Goal: Check status: Check status

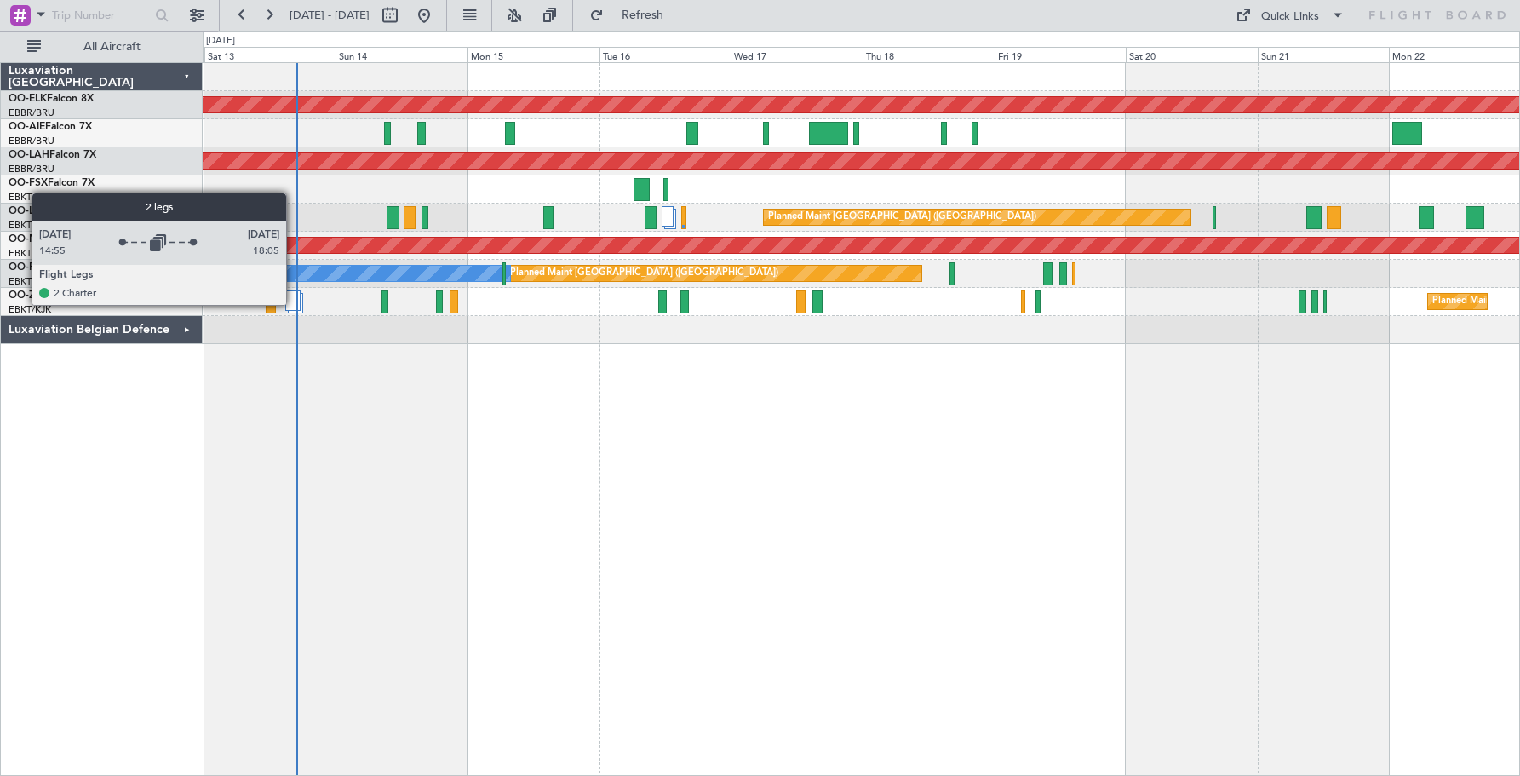
click at [294, 304] on div at bounding box center [292, 300] width 15 height 20
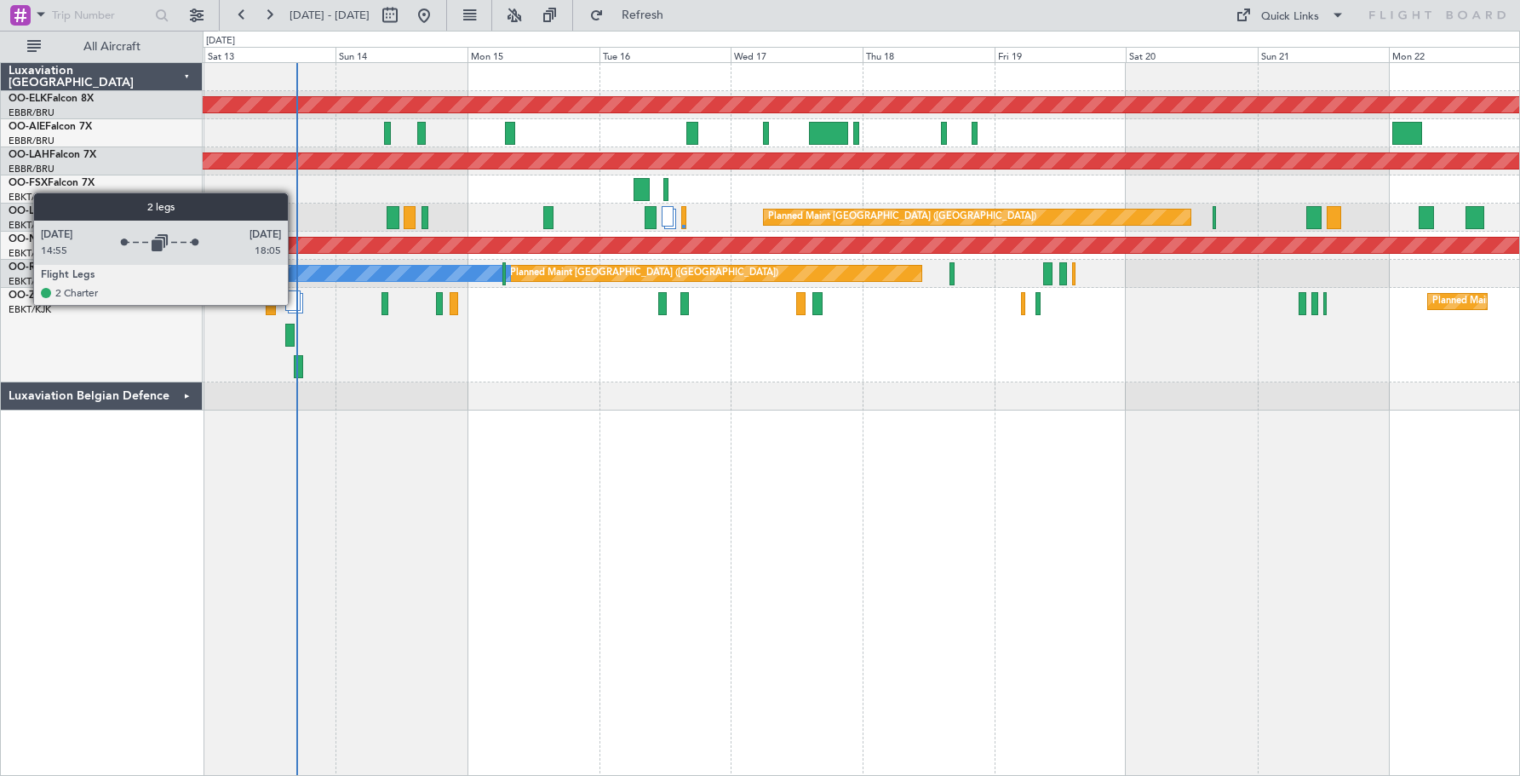
click at [295, 304] on div at bounding box center [292, 300] width 15 height 20
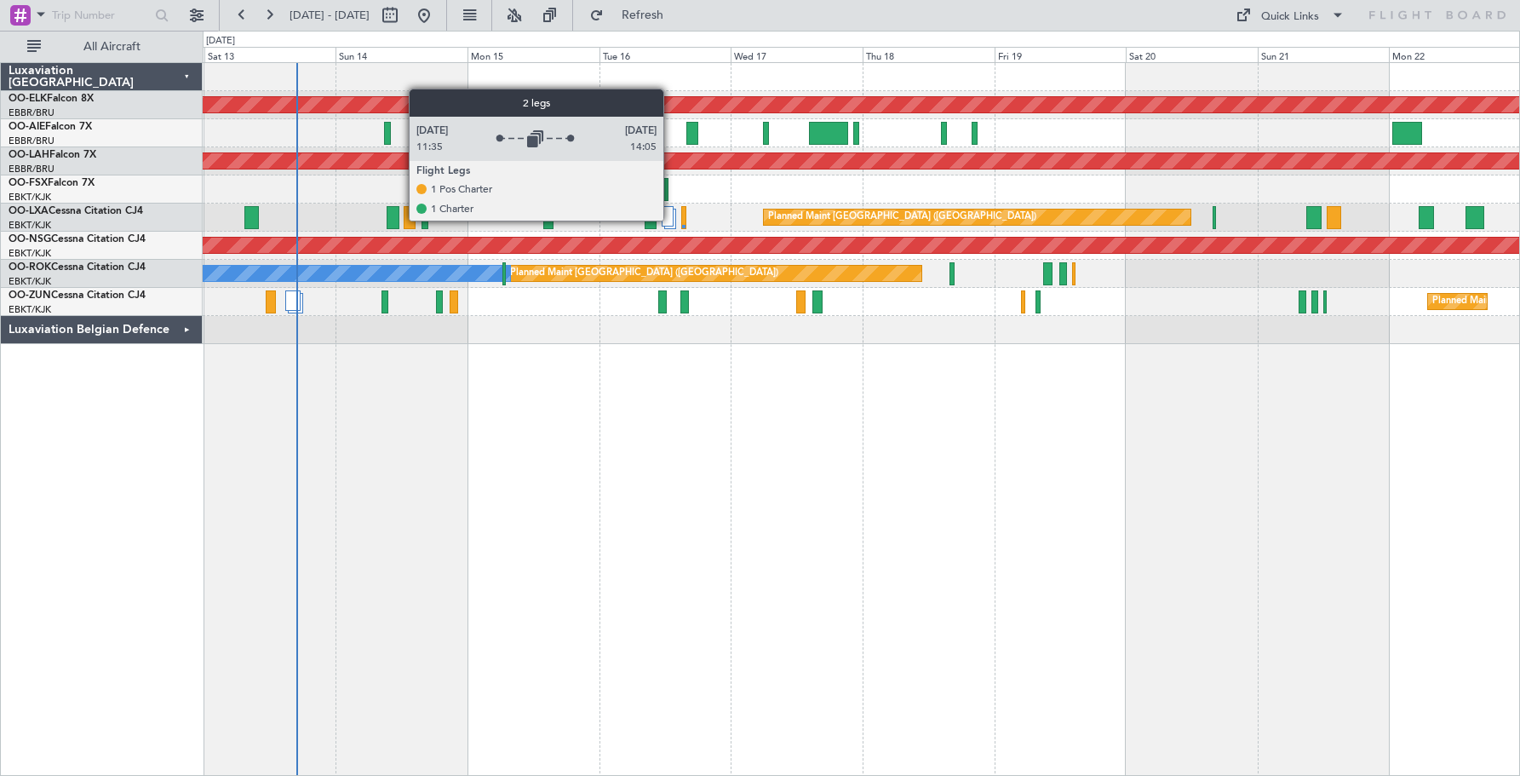
click at [671, 220] on div at bounding box center [667, 216] width 12 height 20
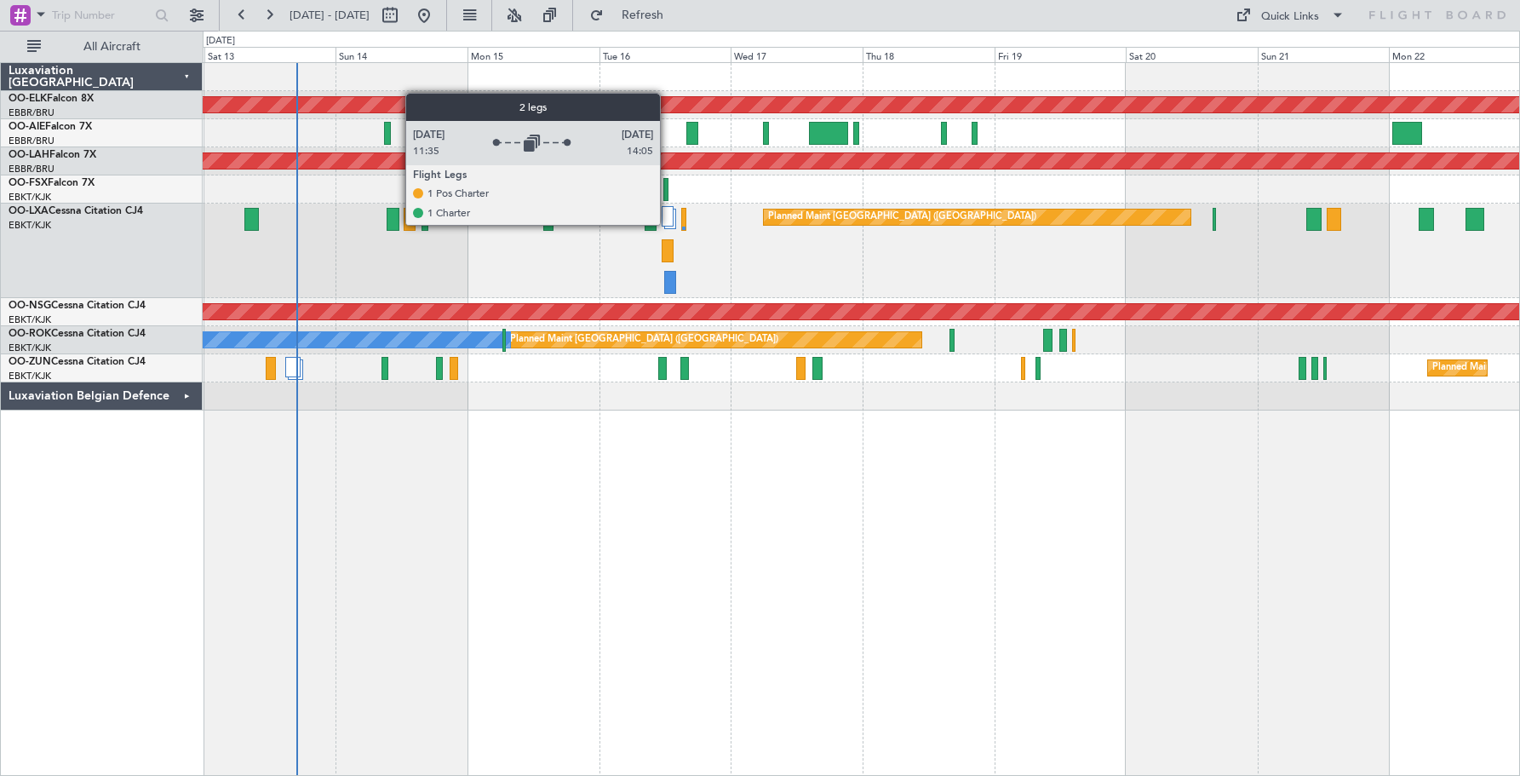
click at [667, 224] on div at bounding box center [667, 216] width 12 height 20
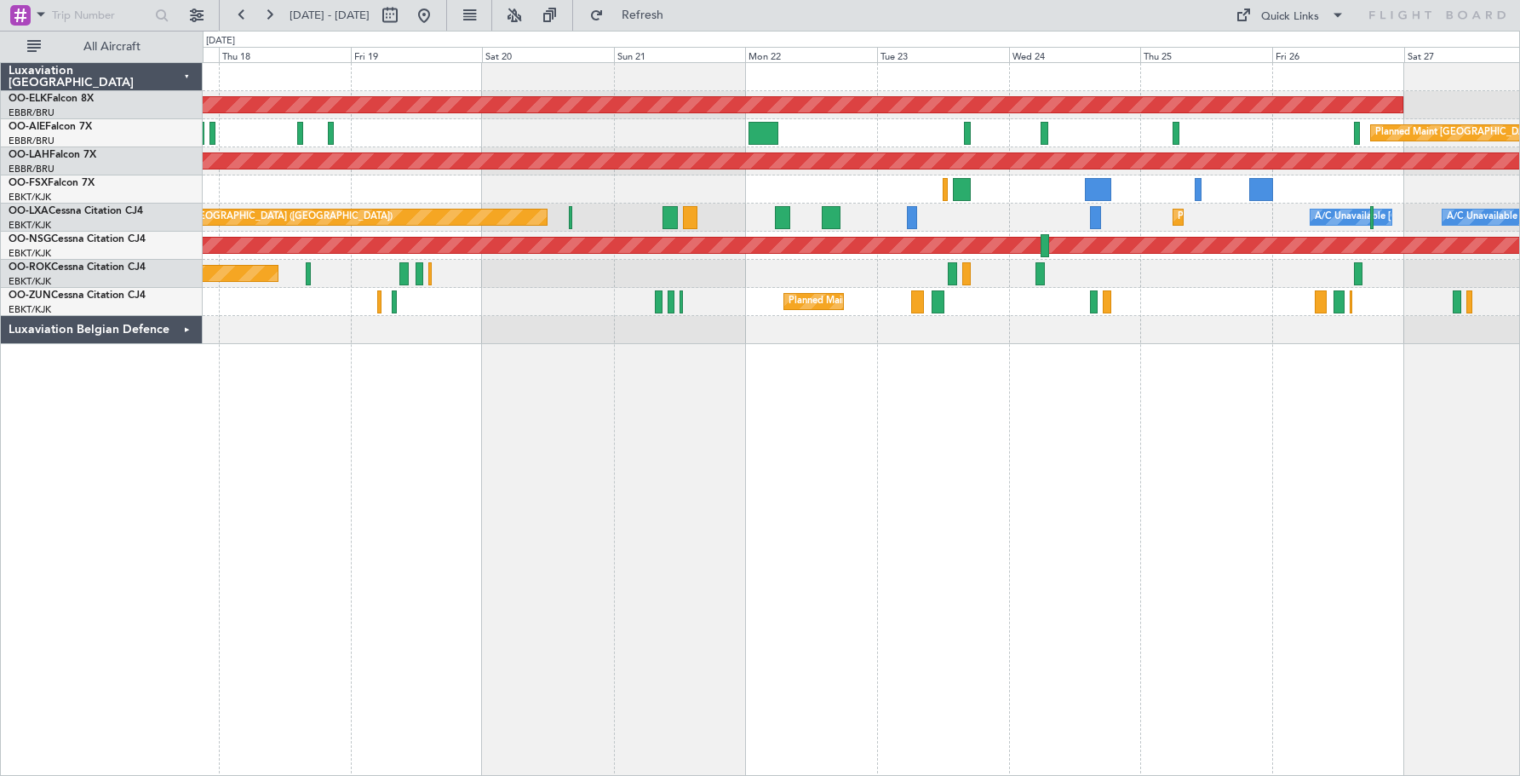
click at [563, 174] on div "Planned Maint Kortrijk-[GEOGRAPHIC_DATA] Planned Maint [GEOGRAPHIC_DATA] ([GEOG…" at bounding box center [861, 203] width 1316 height 281
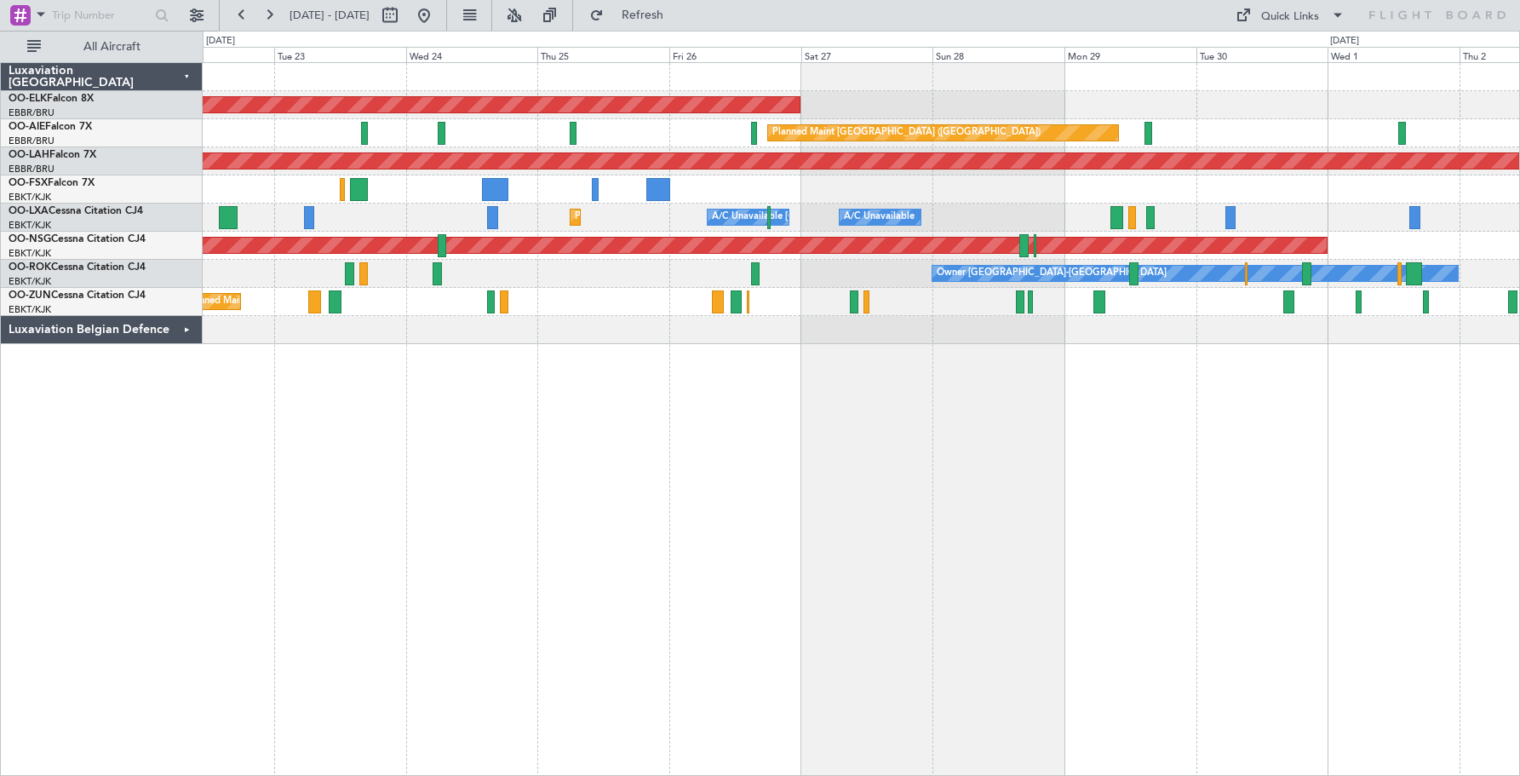
click at [832, 266] on div "Owner [GEOGRAPHIC_DATA]-[GEOGRAPHIC_DATA]" at bounding box center [861, 274] width 1316 height 28
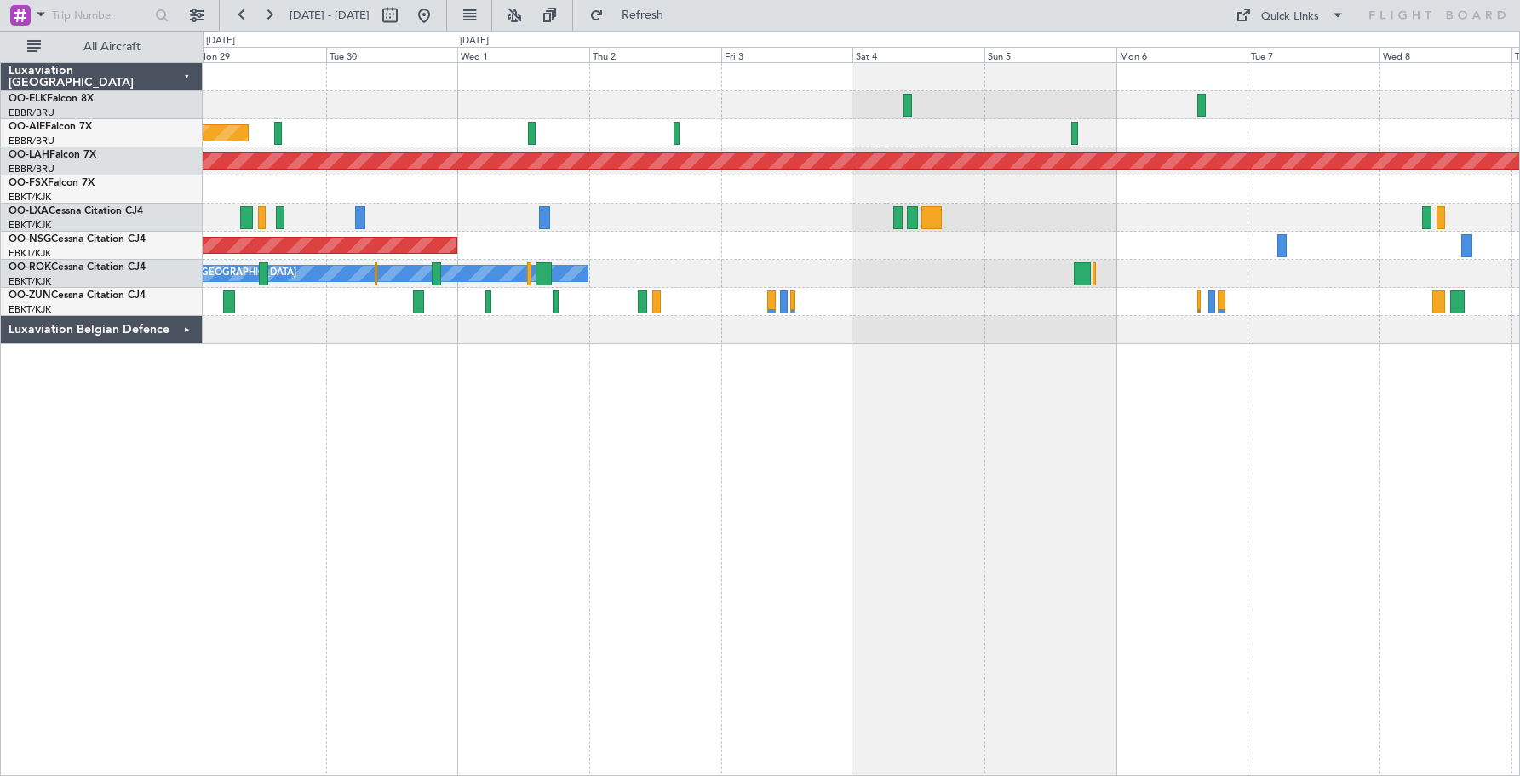
click at [377, 297] on div "Planned Maint Kortrijk-[GEOGRAPHIC_DATA] Planned Maint [GEOGRAPHIC_DATA] ([GEOG…" at bounding box center [861, 203] width 1316 height 281
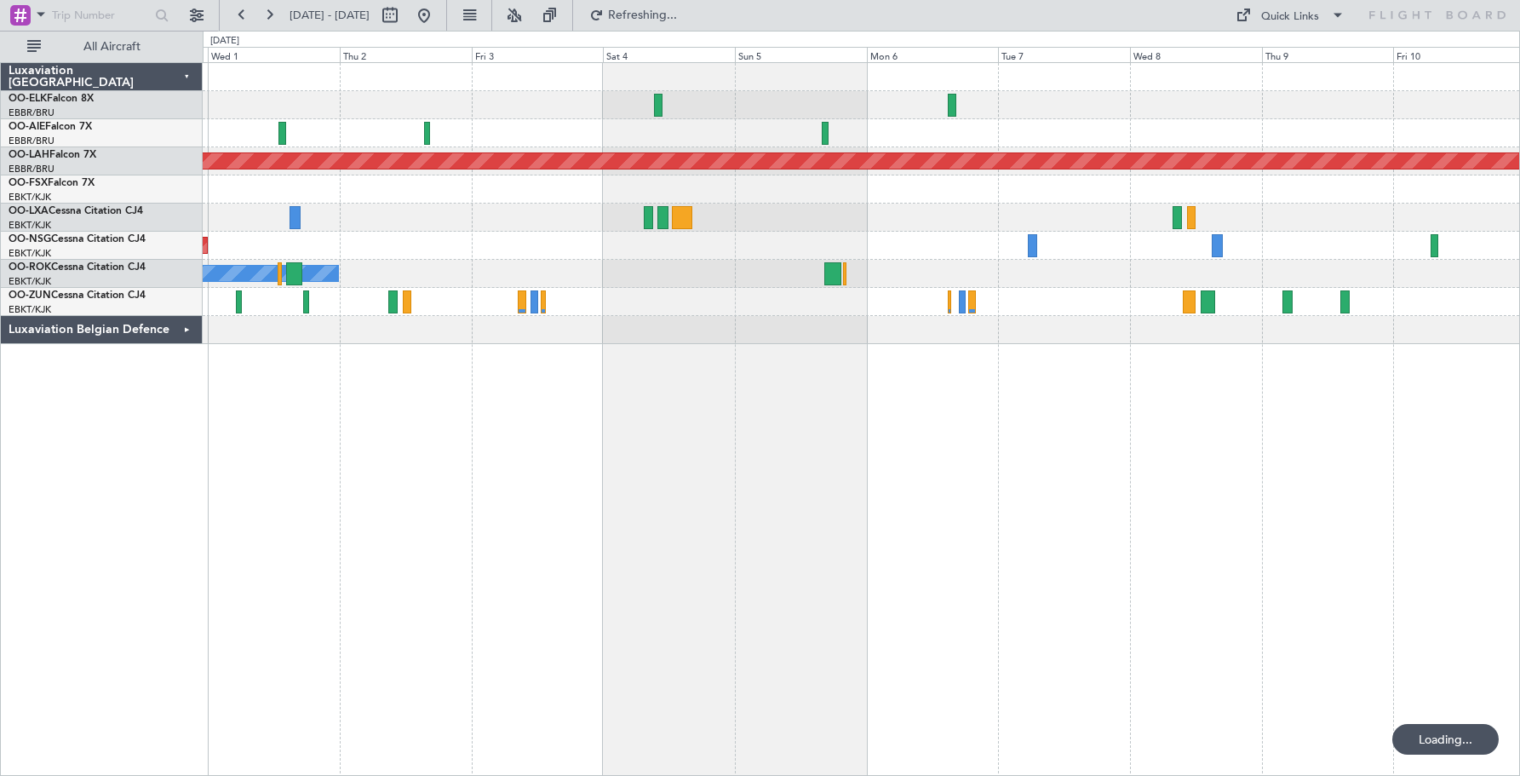
click at [585, 265] on div "Planned Maint [GEOGRAPHIC_DATA] ([GEOGRAPHIC_DATA]) Planned [GEOGRAPHIC_DATA][P…" at bounding box center [861, 203] width 1316 height 281
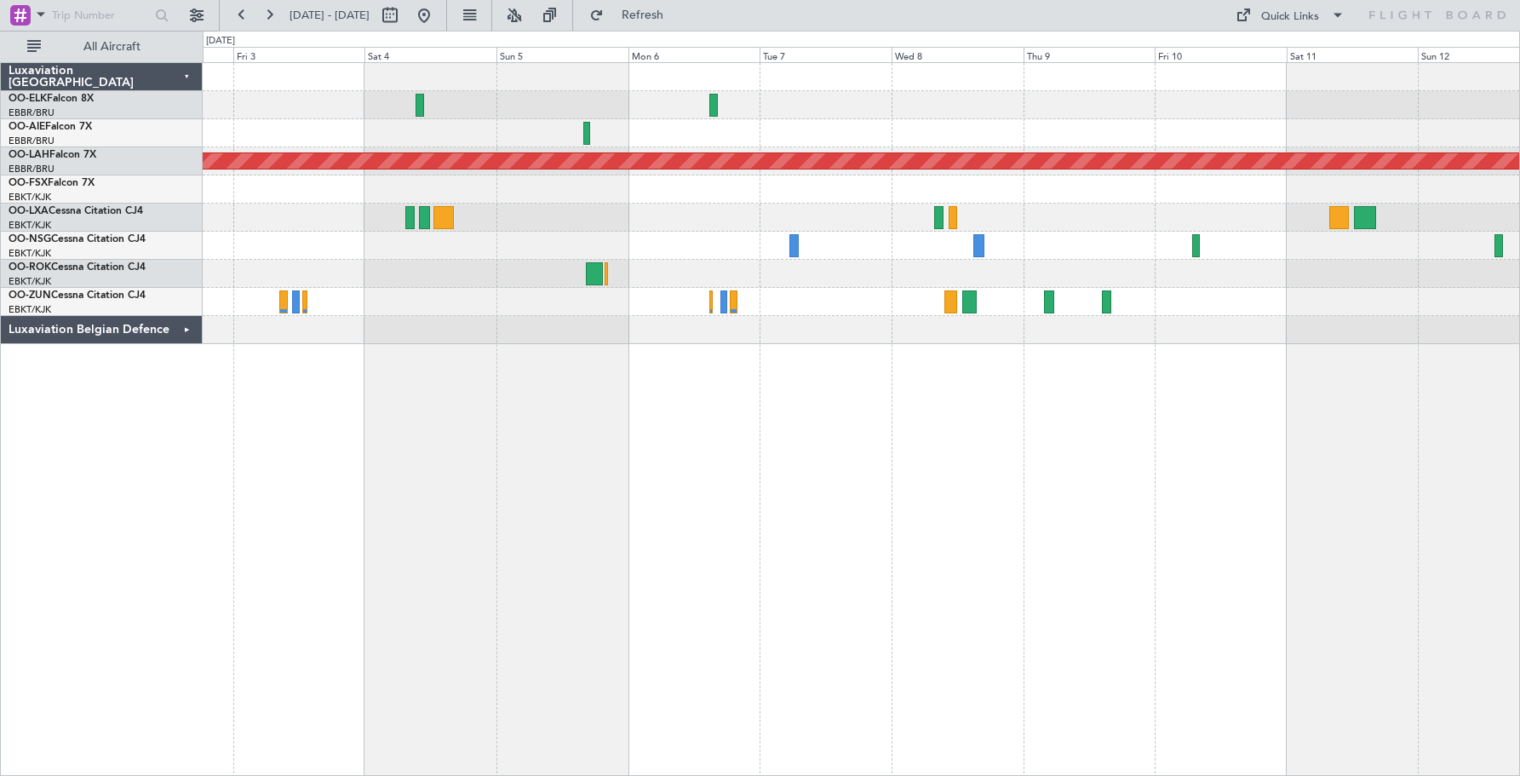
drag, startPoint x: 473, startPoint y: 13, endPoint x: 502, endPoint y: 19, distance: 29.6
click at [438, 14] on button at bounding box center [423, 15] width 27 height 27
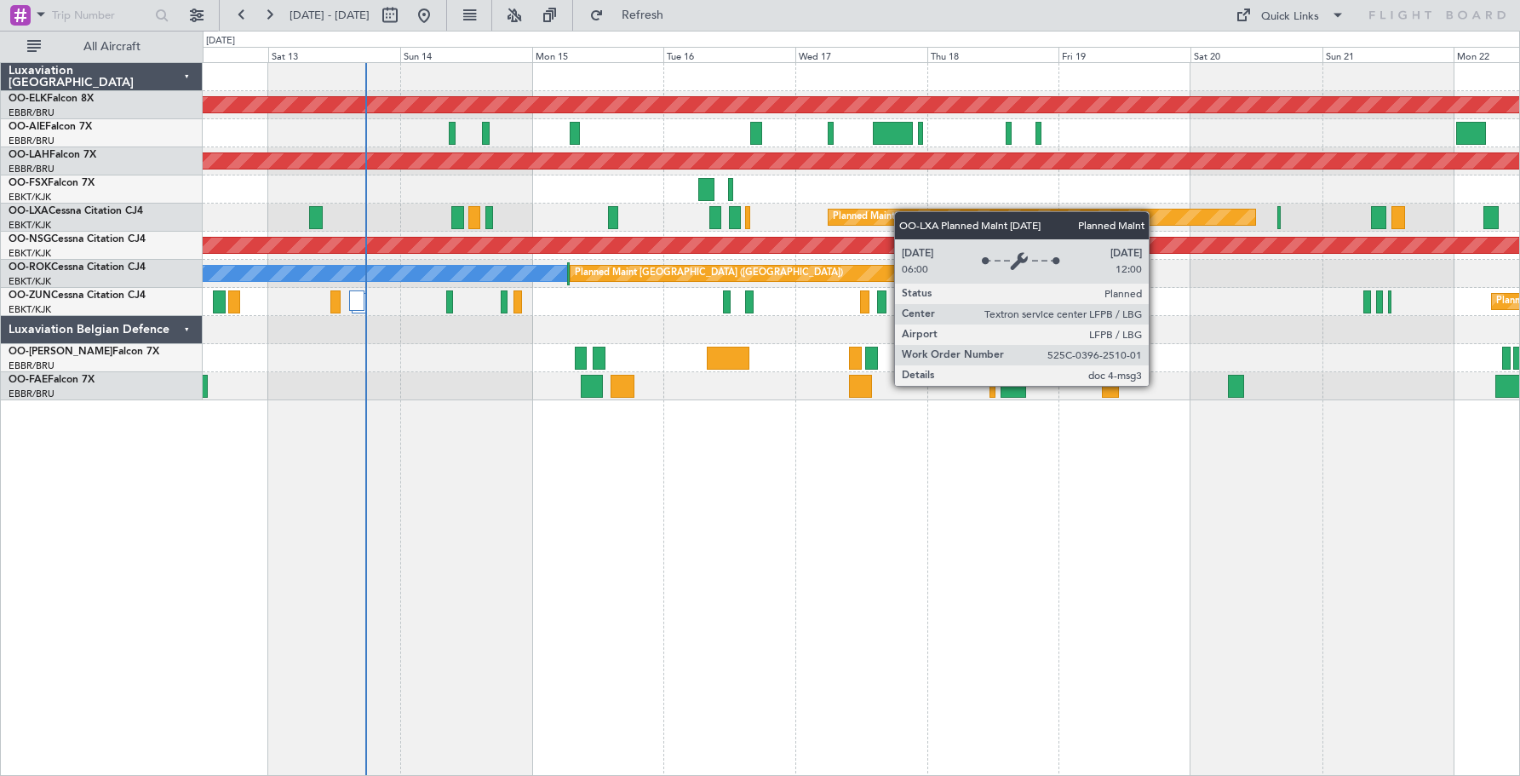
click at [873, 210] on div "Planned Maint Kortrijk-[GEOGRAPHIC_DATA] Planned Maint [GEOGRAPHIC_DATA] ([GEOG…" at bounding box center [861, 231] width 1316 height 337
